Goal: Navigation & Orientation: Find specific page/section

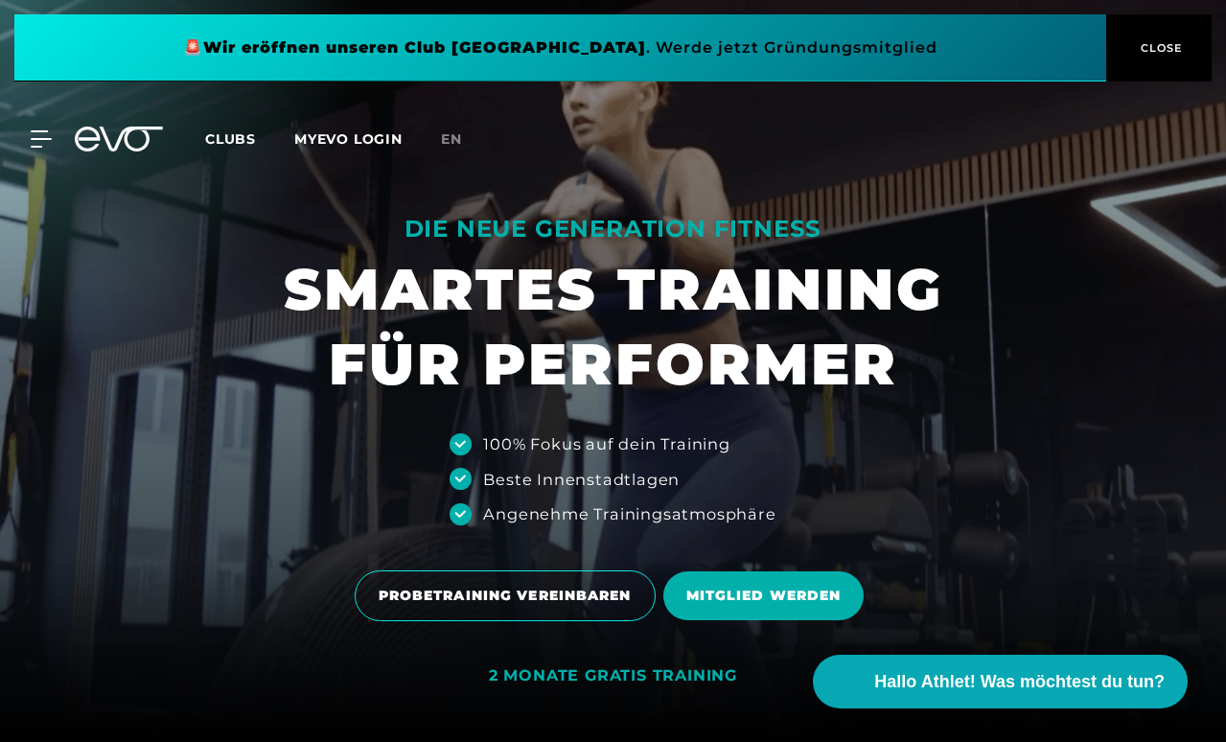
click at [230, 135] on span "Clubs" at bounding box center [230, 138] width 51 height 17
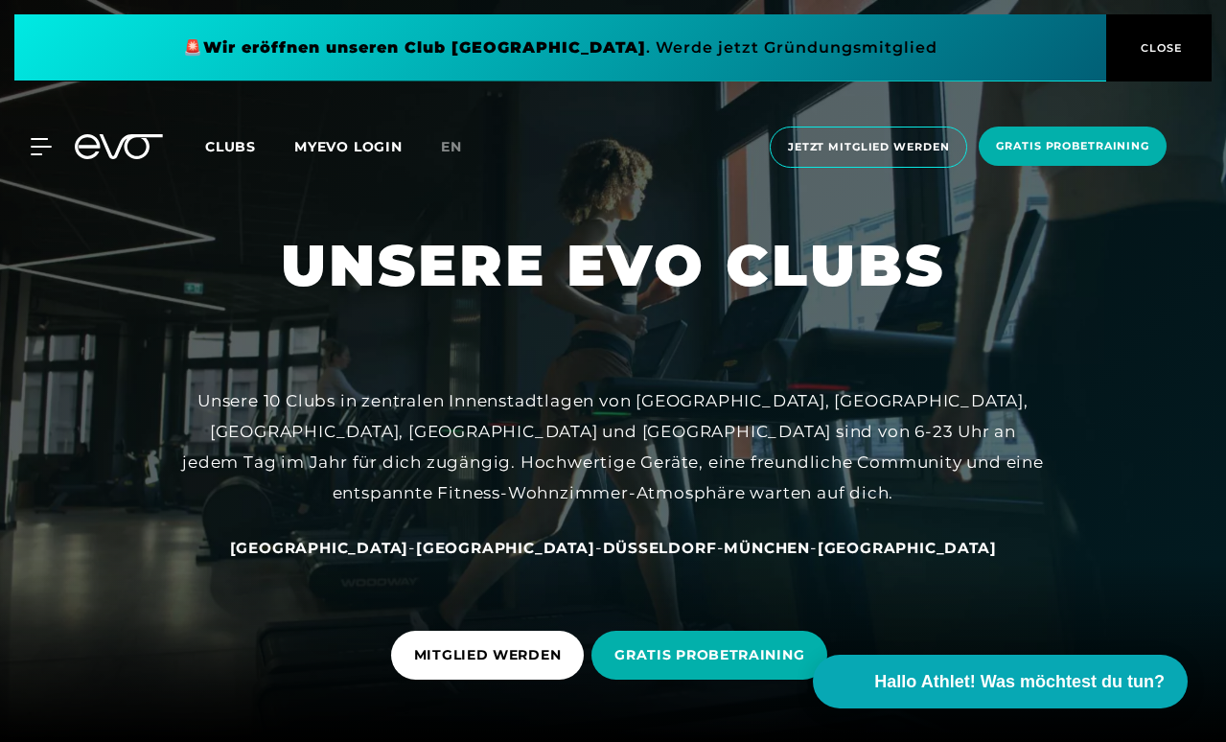
click at [225, 152] on span "Clubs" at bounding box center [230, 146] width 51 height 17
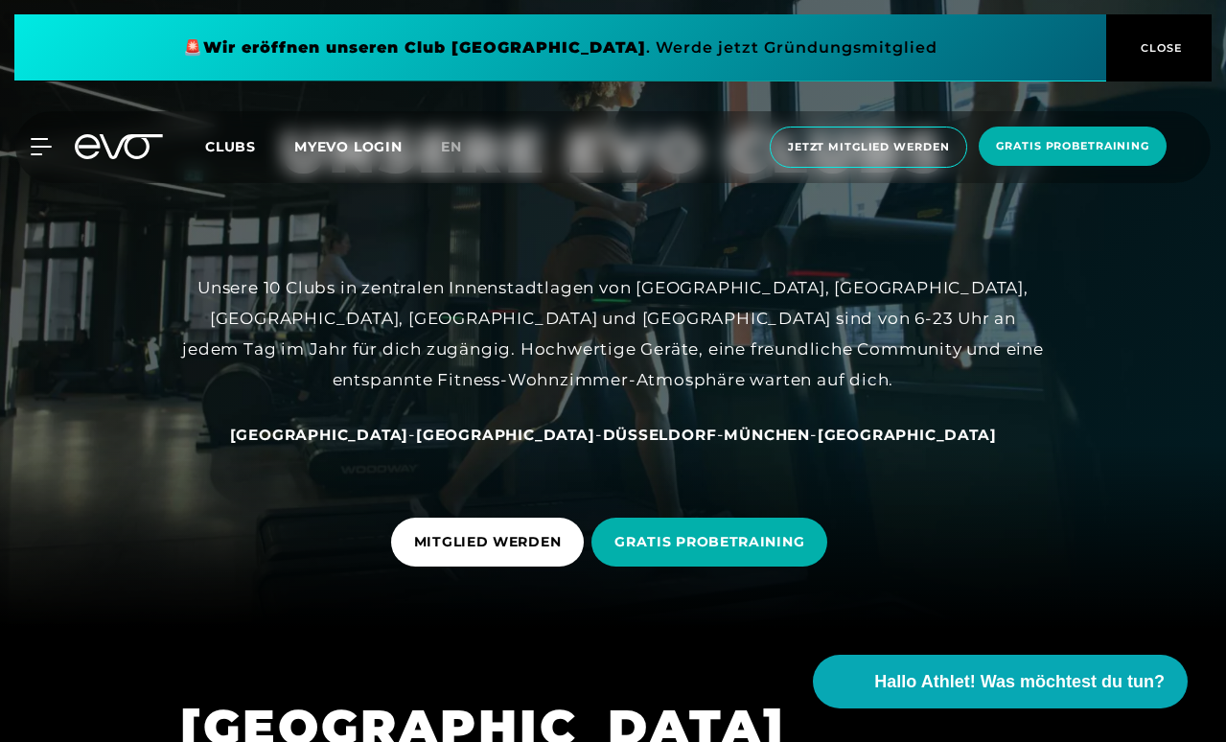
click at [385, 434] on span "[GEOGRAPHIC_DATA]" at bounding box center [319, 435] width 179 height 18
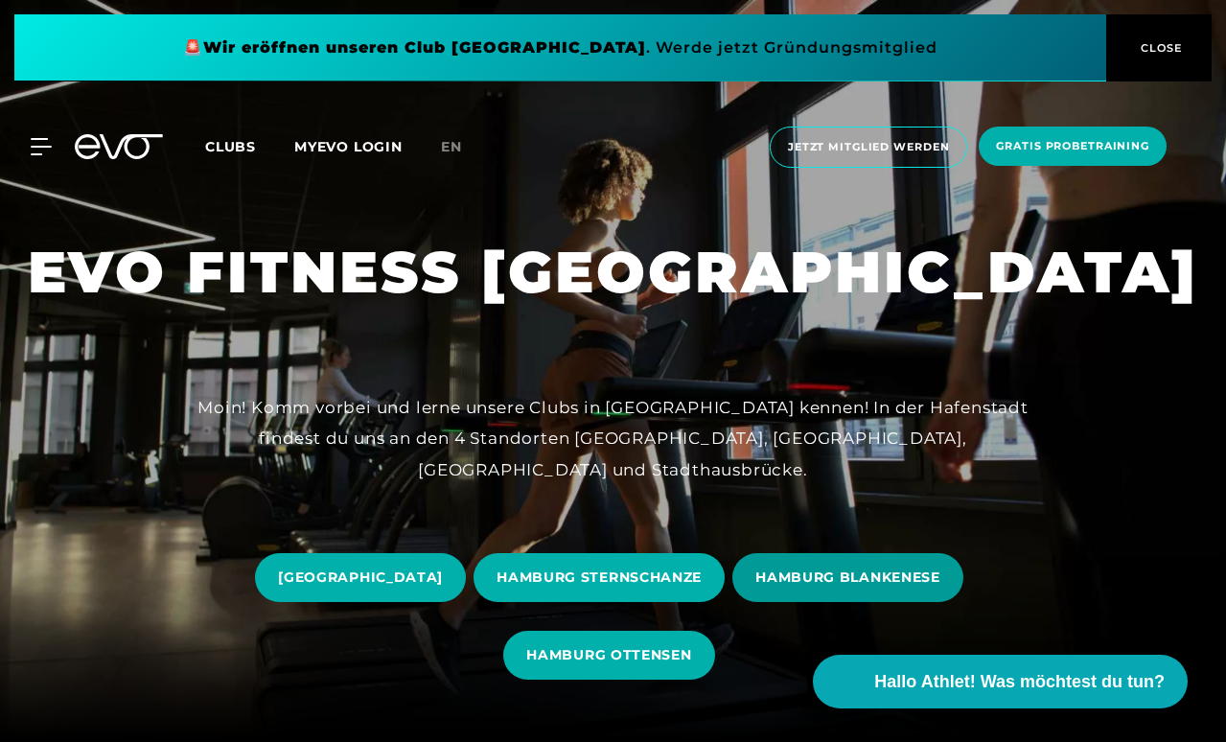
scroll to position [-1, 0]
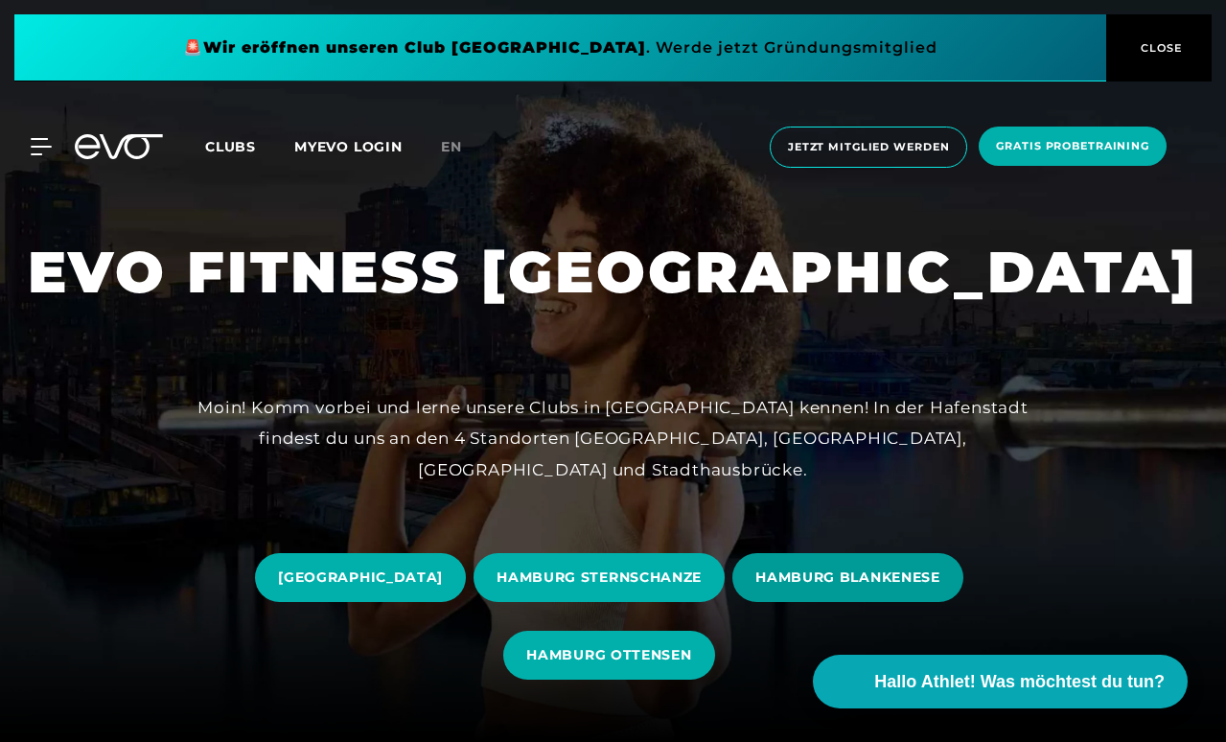
click at [808, 588] on span "HAMBURG BLANKENESE" at bounding box center [847, 577] width 231 height 49
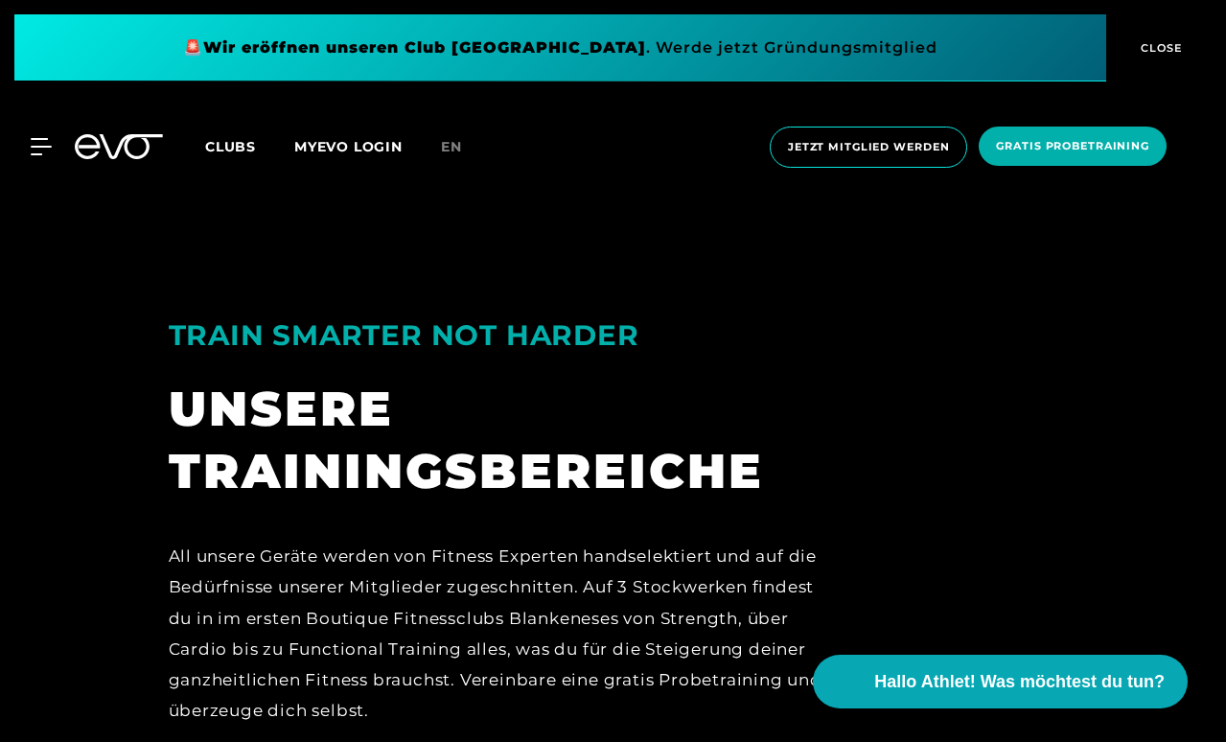
scroll to position [3253, 0]
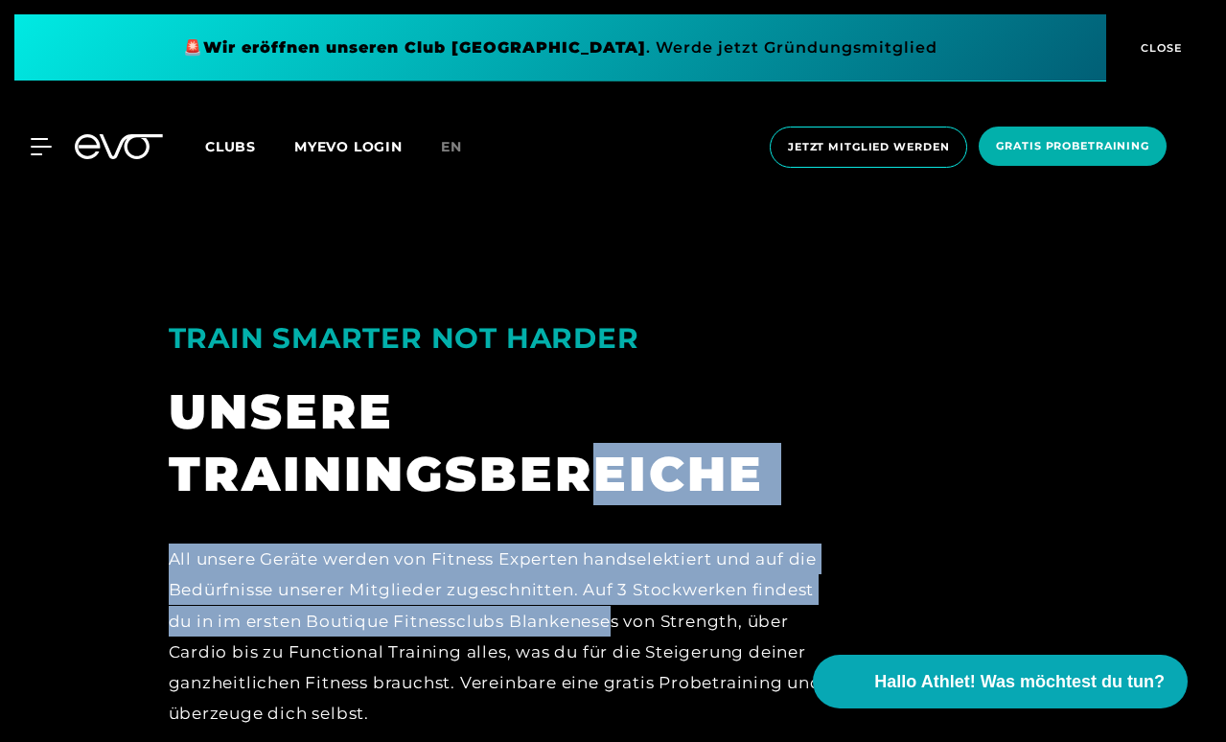
drag, startPoint x: 598, startPoint y: 414, endPoint x: 609, endPoint y: 570, distance: 156.6
click at [610, 570] on div "TRAIN SMARTER NOT HARDER UNSERE TRAININGSBEREICHE All unsere Geräte werden von …" at bounding box center [498, 501] width 690 height 502
click at [609, 570] on div "All unsere Geräte werden von Fitness Experten handselektiert und auf die Bedürf…" at bounding box center [499, 637] width 660 height 186
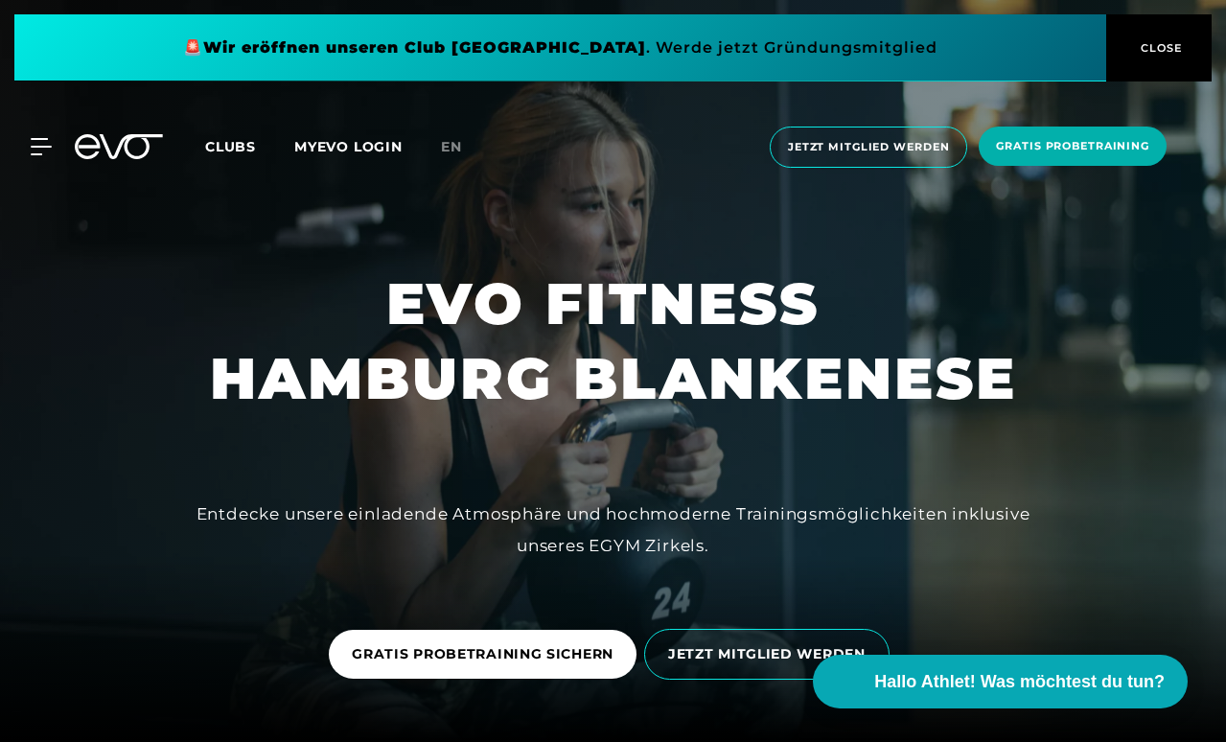
scroll to position [0, 0]
